Goal: Information Seeking & Learning: Find specific fact

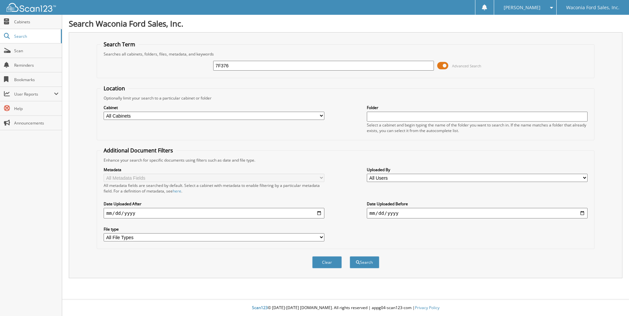
type input "7F376"
click at [350, 257] on button "Search" at bounding box center [365, 263] width 30 height 12
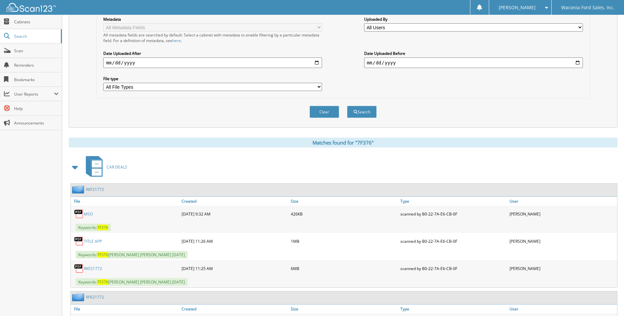
scroll to position [196, 0]
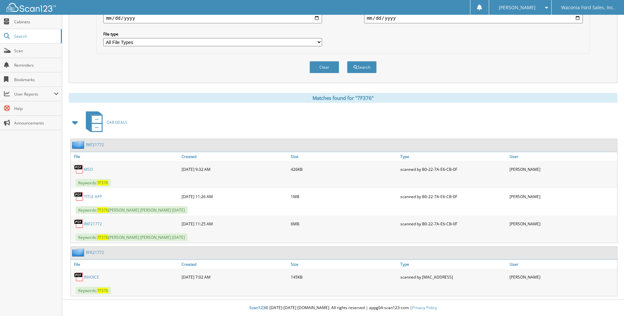
click at [99, 225] on link "RKF21772" at bounding box center [93, 224] width 18 height 6
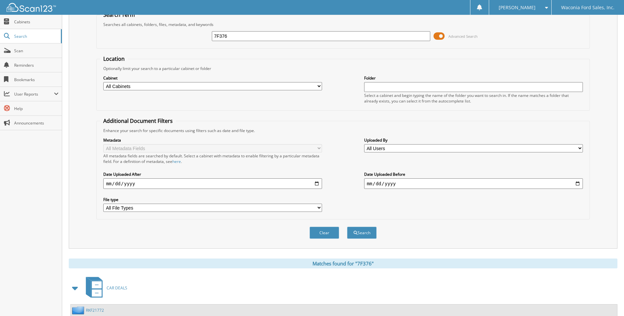
scroll to position [0, 0]
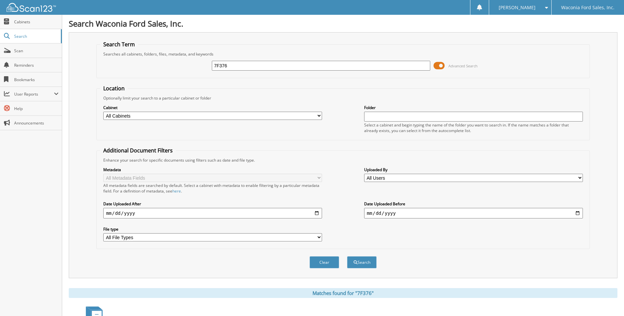
drag, startPoint x: 233, startPoint y: 67, endPoint x: 174, endPoint y: 61, distance: 59.5
click at [174, 61] on div "7F376 Advanced Search" at bounding box center [343, 66] width 486 height 18
type input "7G207A"
click at [347, 257] on button "Search" at bounding box center [362, 263] width 30 height 12
drag, startPoint x: 239, startPoint y: 66, endPoint x: 171, endPoint y: 60, distance: 68.7
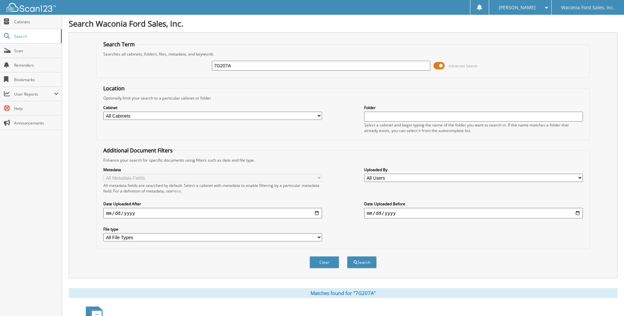
click at [171, 60] on div "7G207A Advanced Search" at bounding box center [343, 66] width 486 height 18
type input "7G156A"
click at [347, 257] on button "Search" at bounding box center [362, 263] width 30 height 12
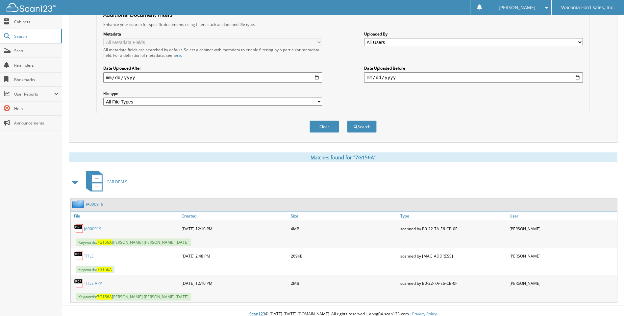
scroll to position [142, 0]
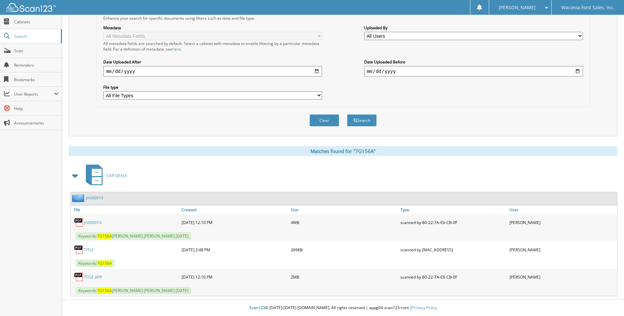
click at [92, 223] on link "JA000919" at bounding box center [92, 223] width 17 height 6
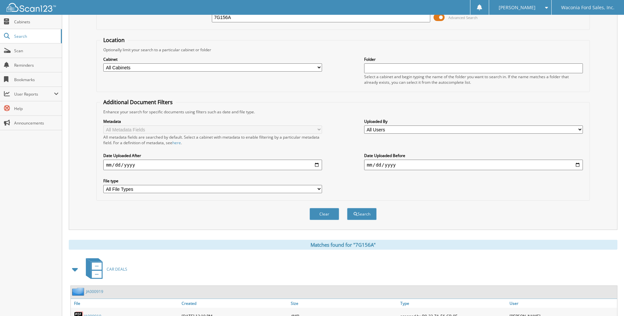
scroll to position [0, 0]
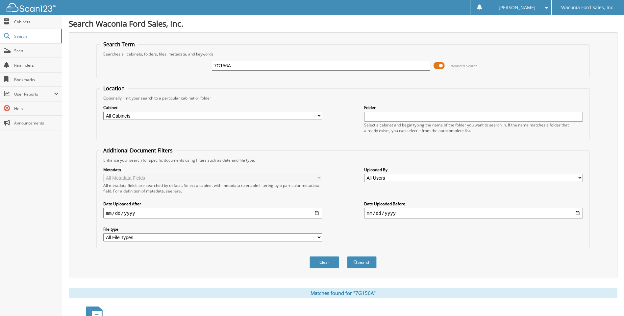
drag, startPoint x: 237, startPoint y: 67, endPoint x: 183, endPoint y: 62, distance: 54.6
click at [183, 62] on div "7G156A Advanced Search" at bounding box center [343, 66] width 486 height 18
type input "7F388"
click at [347, 257] on button "Search" at bounding box center [362, 263] width 30 height 12
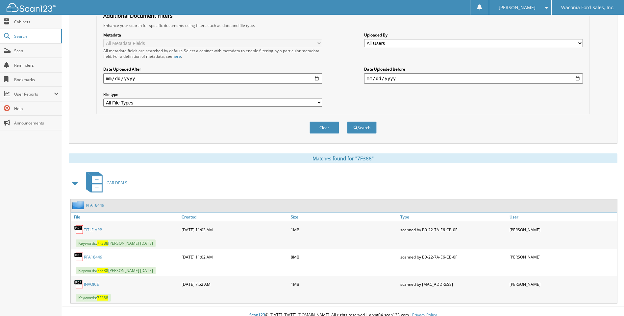
scroll to position [142, 0]
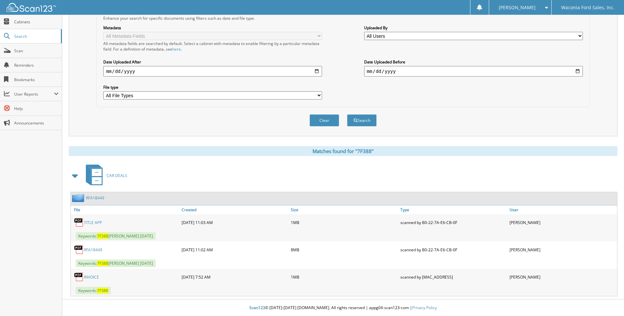
click at [88, 250] on link "RFA18449" at bounding box center [93, 250] width 18 height 6
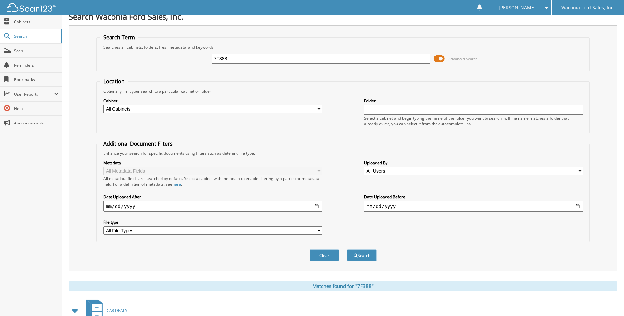
scroll to position [0, 0]
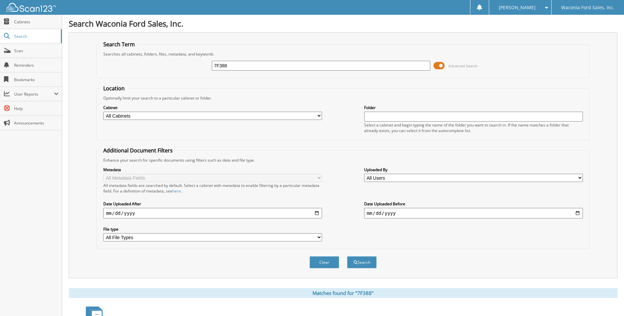
drag, startPoint x: 235, startPoint y: 65, endPoint x: 157, endPoint y: 63, distance: 77.3
click at [157, 63] on div "7F388 Advanced Search" at bounding box center [343, 66] width 486 height 18
type input "7f365b"
click at [347, 257] on button "Search" at bounding box center [362, 263] width 30 height 12
drag, startPoint x: 235, startPoint y: 65, endPoint x: 155, endPoint y: 64, distance: 80.3
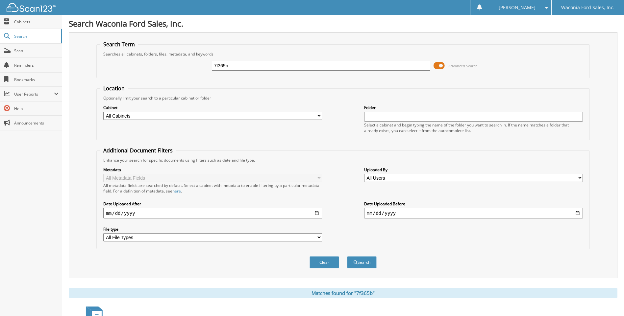
click at [155, 64] on div "7f365b Advanced Search" at bounding box center [343, 66] width 486 height 18
type input "7f451"
click at [347, 257] on button "Search" at bounding box center [362, 263] width 30 height 12
drag, startPoint x: 232, startPoint y: 65, endPoint x: 147, endPoint y: 56, distance: 86.0
click at [147, 56] on fieldset "Search Term Searches all cabinets, folders, files, metadata, and keywords 7f451…" at bounding box center [342, 59] width 493 height 37
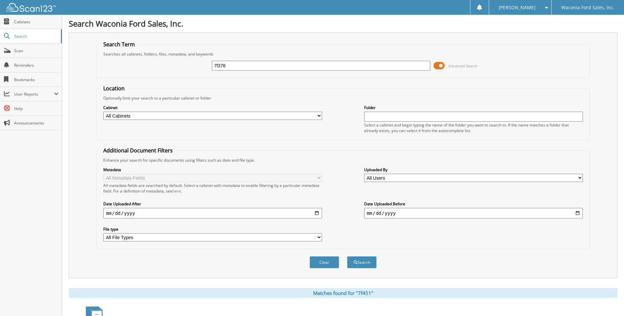
type input "7f376"
click at [347, 257] on button "Search" at bounding box center [362, 263] width 30 height 12
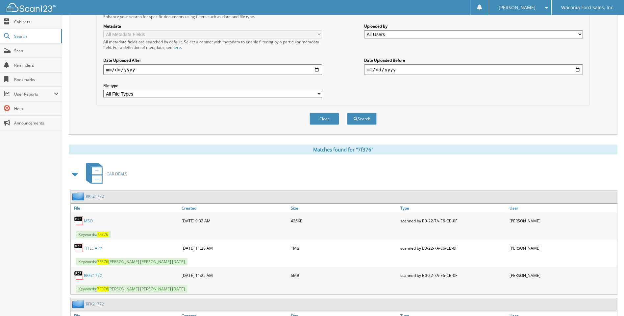
scroll to position [196, 0]
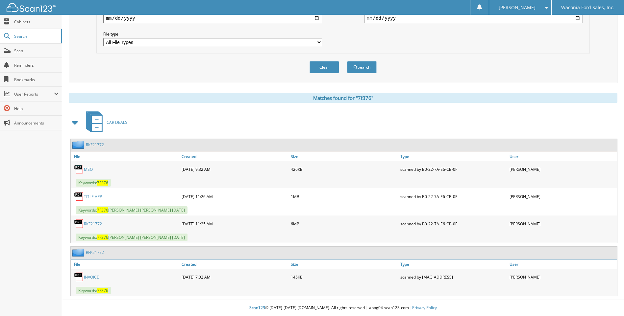
click at [97, 224] on link "RKF21772" at bounding box center [93, 224] width 18 height 6
click at [97, 225] on link "RKF21772" at bounding box center [93, 224] width 18 height 6
